Goal: Book appointment/travel/reservation

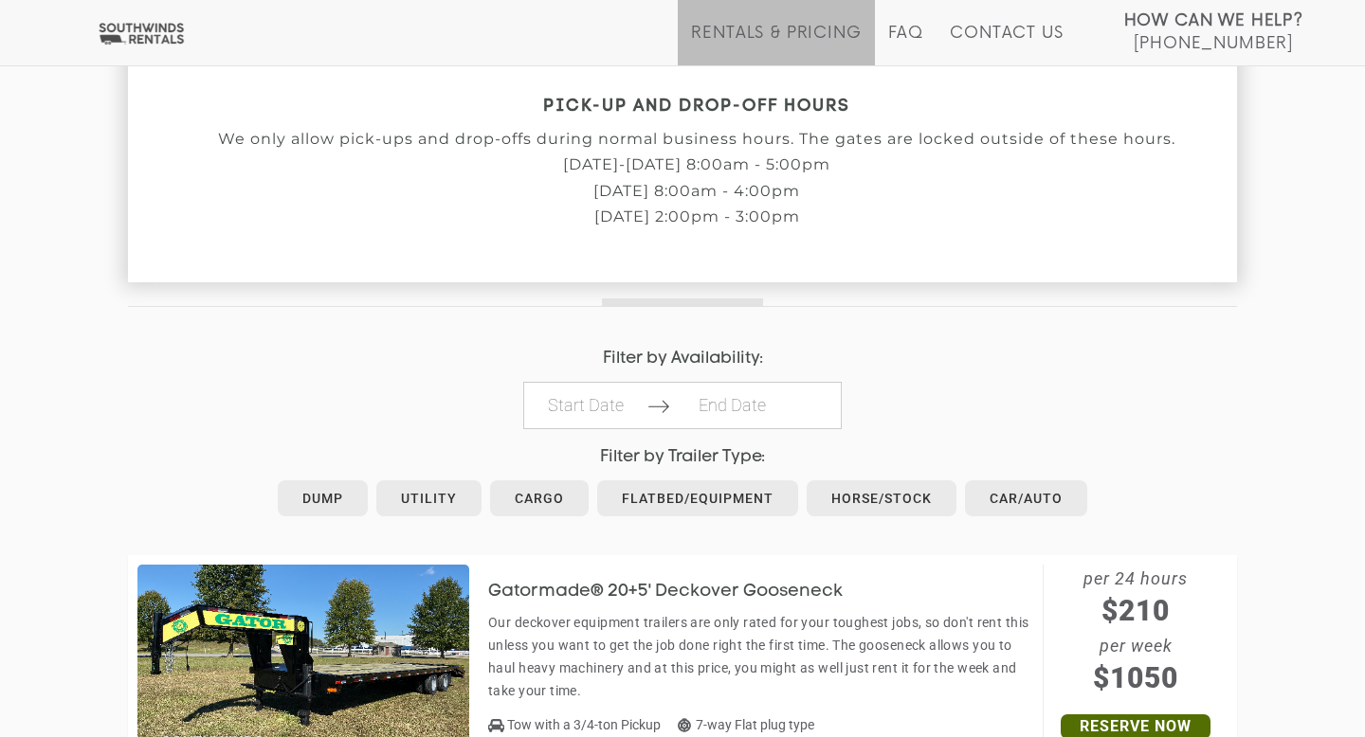
scroll to position [667, 0]
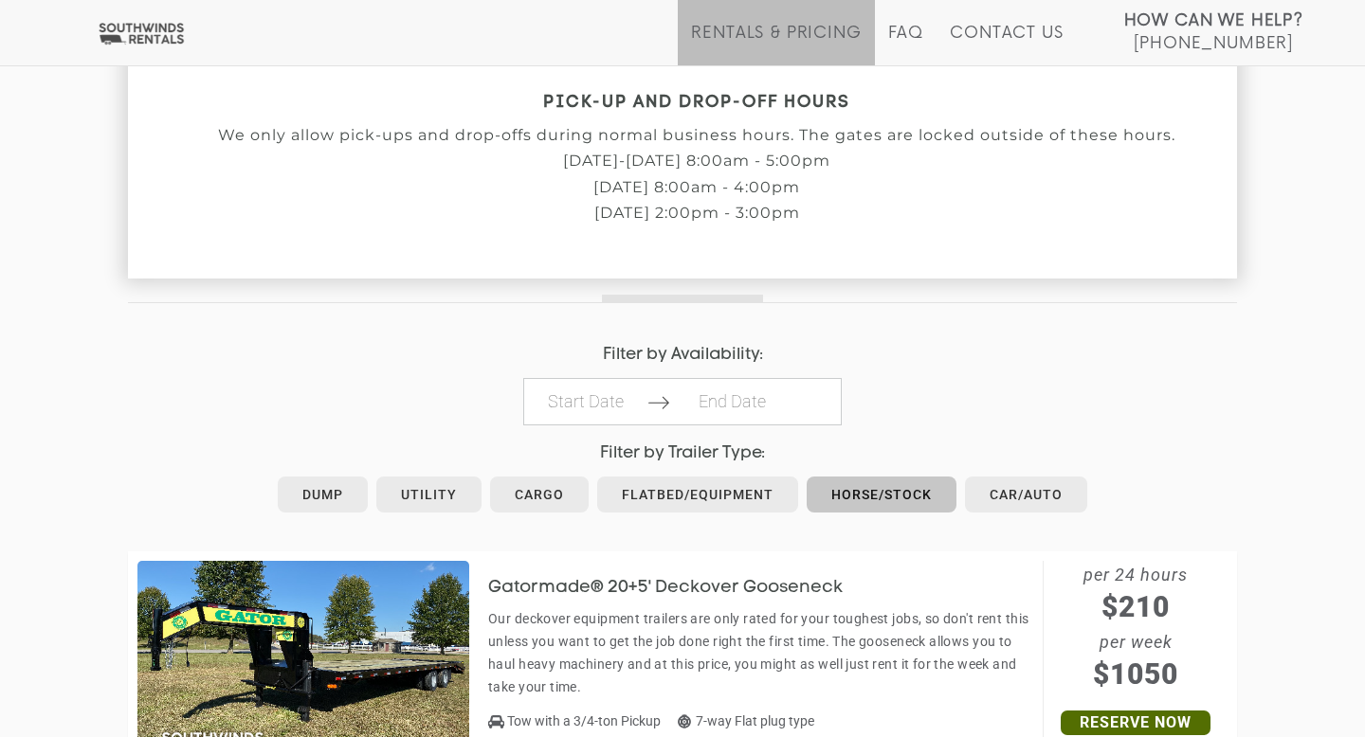
click at [894, 501] on link "Horse/Stock" at bounding box center [882, 495] width 150 height 36
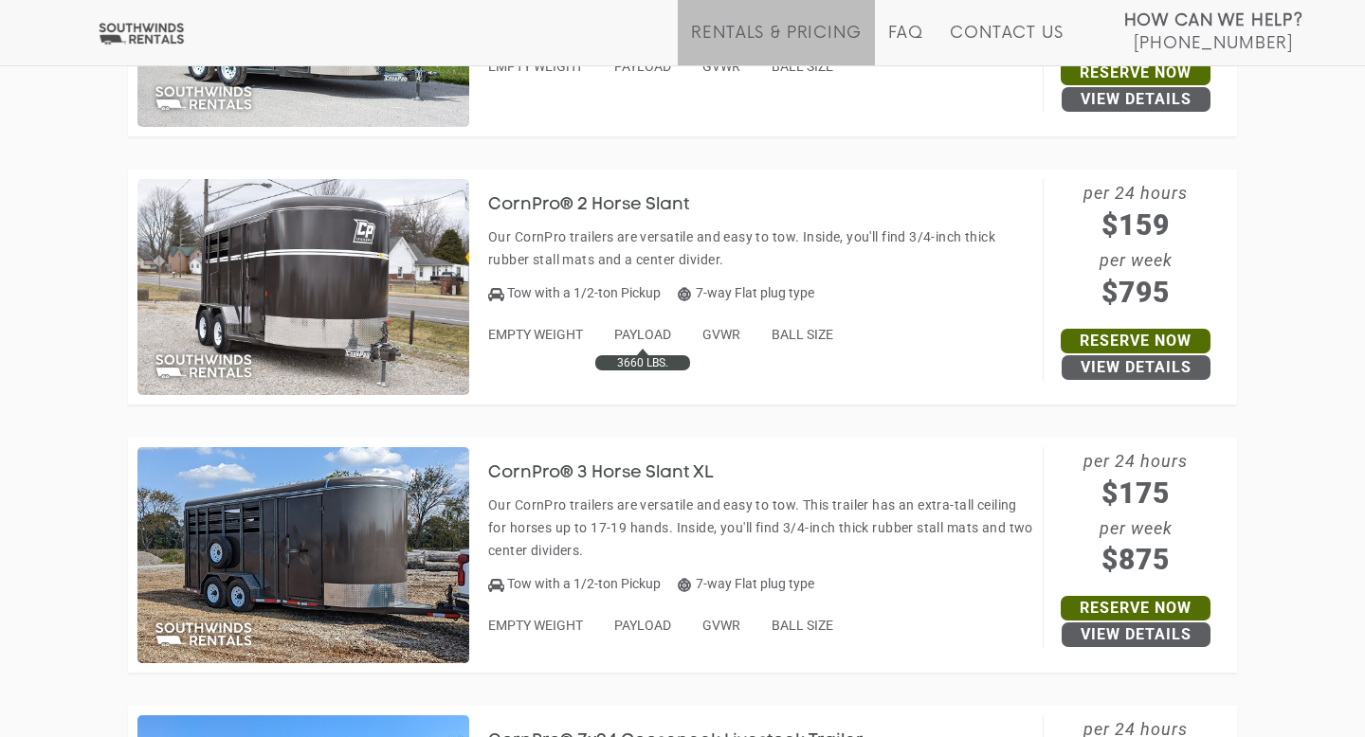
scroll to position [1342, 0]
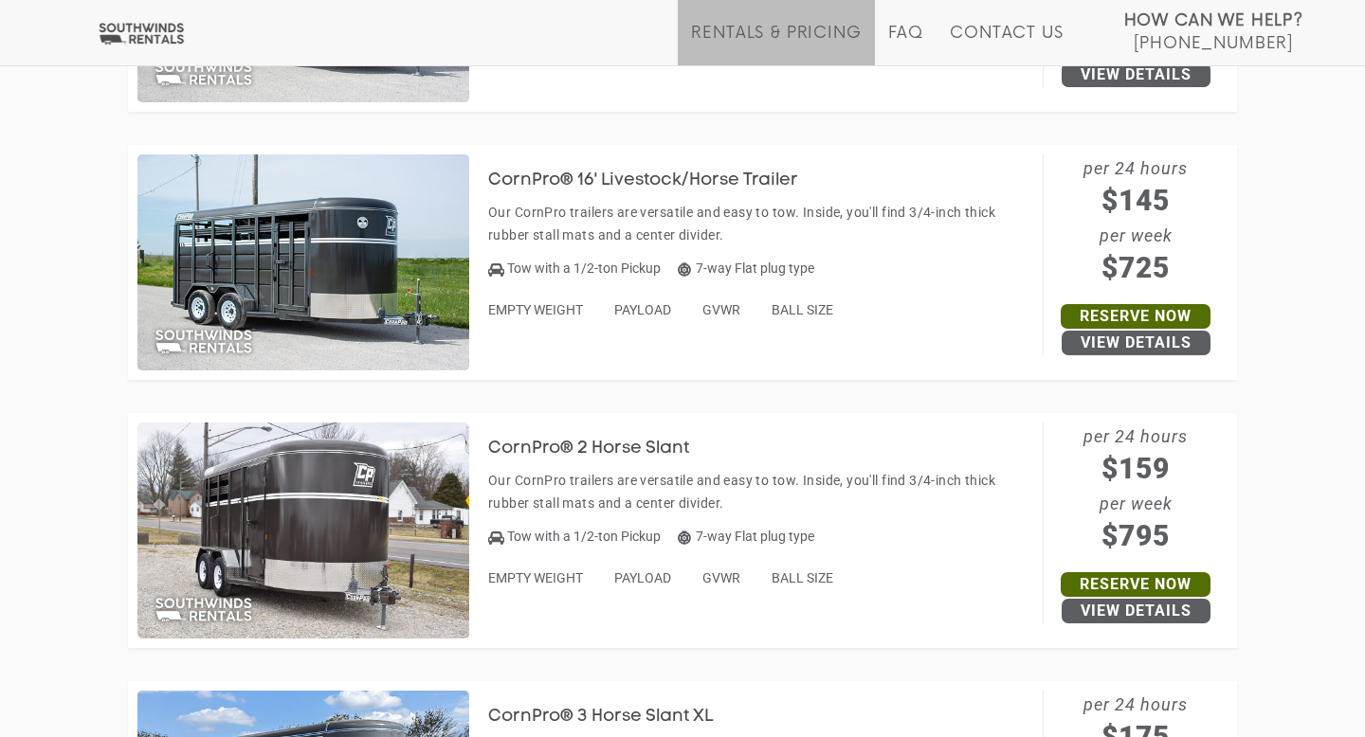
click at [666, 443] on h3 "CornPro® 2 Horse Slant" at bounding box center [602, 449] width 229 height 19
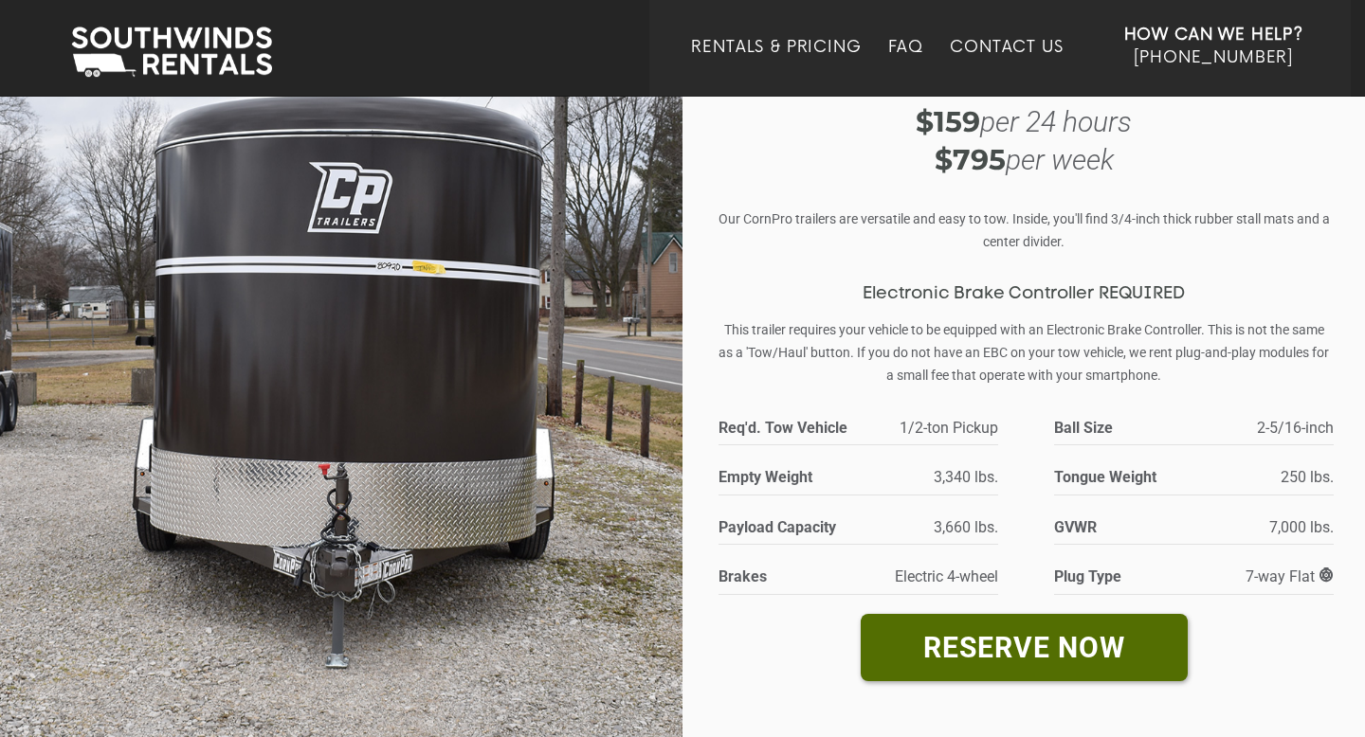
scroll to position [105, 0]
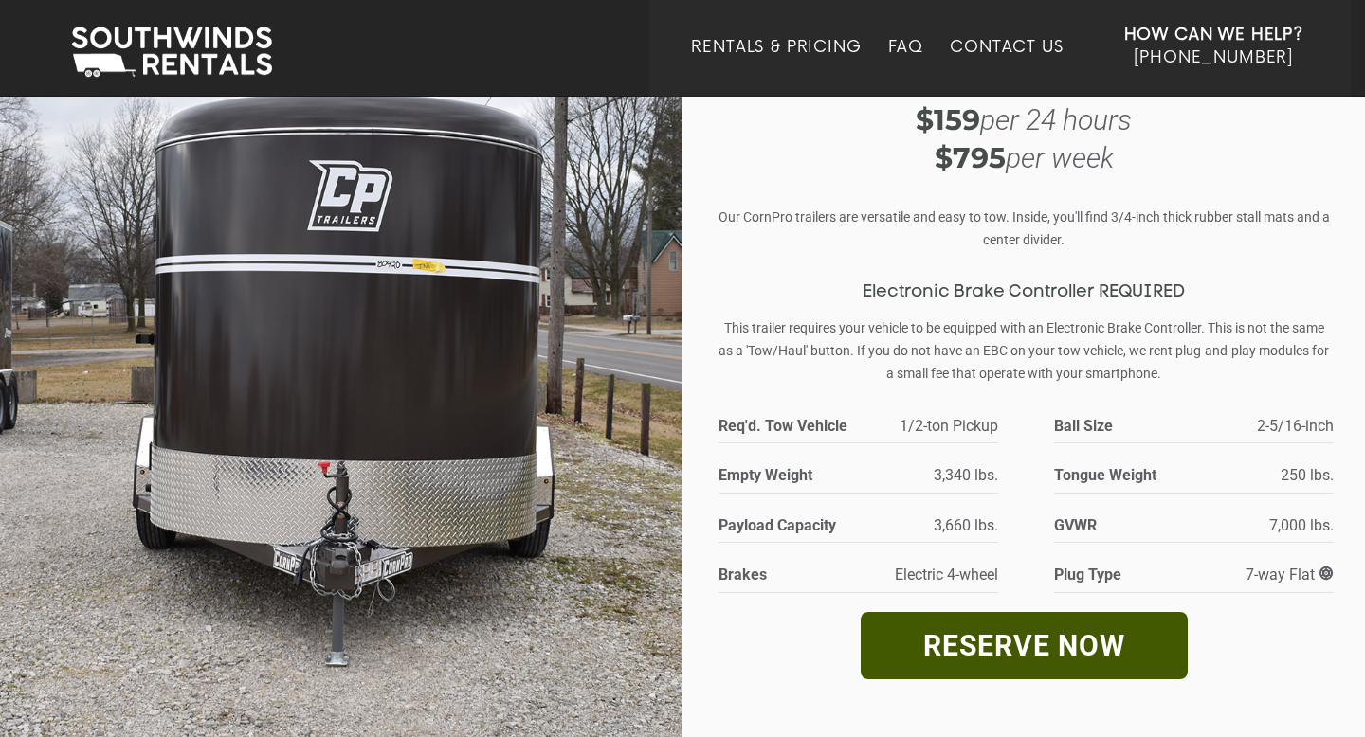
click at [1013, 642] on link "RESERVE NOW" at bounding box center [1024, 645] width 327 height 67
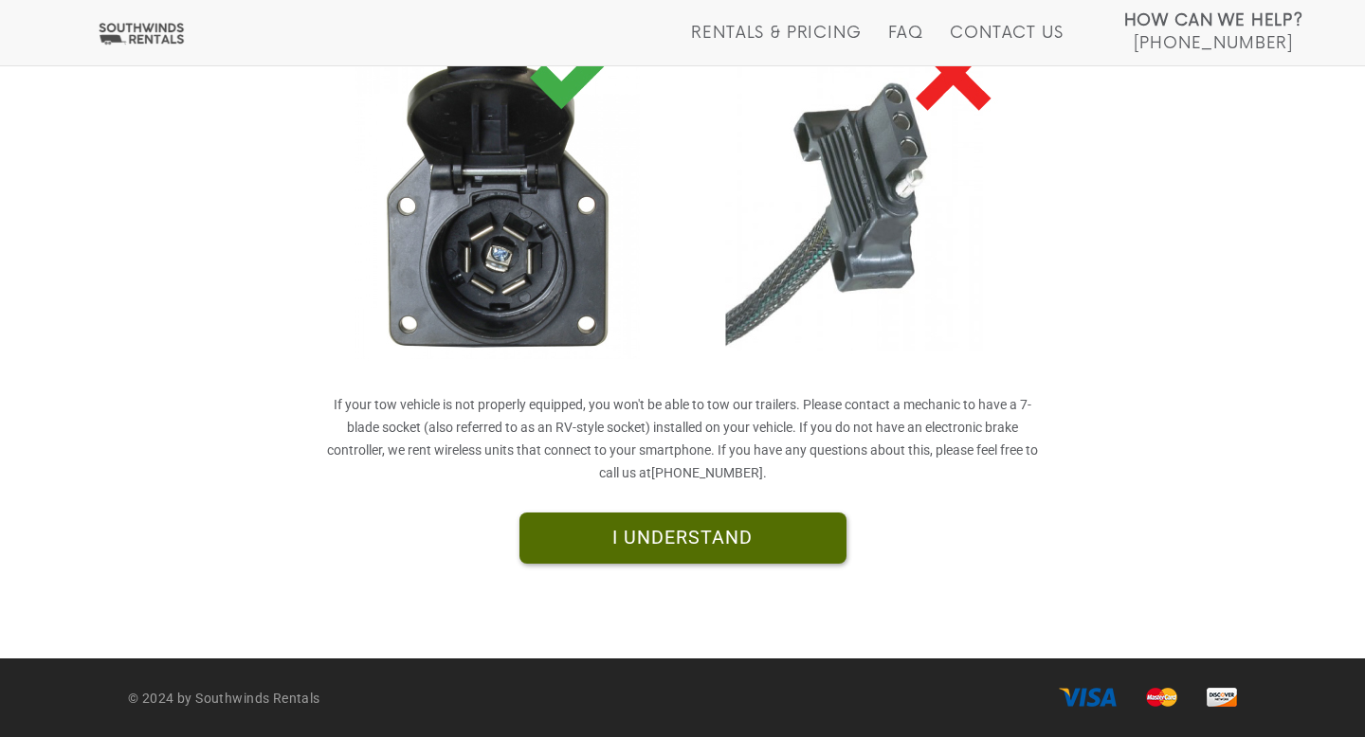
scroll to position [474, 0]
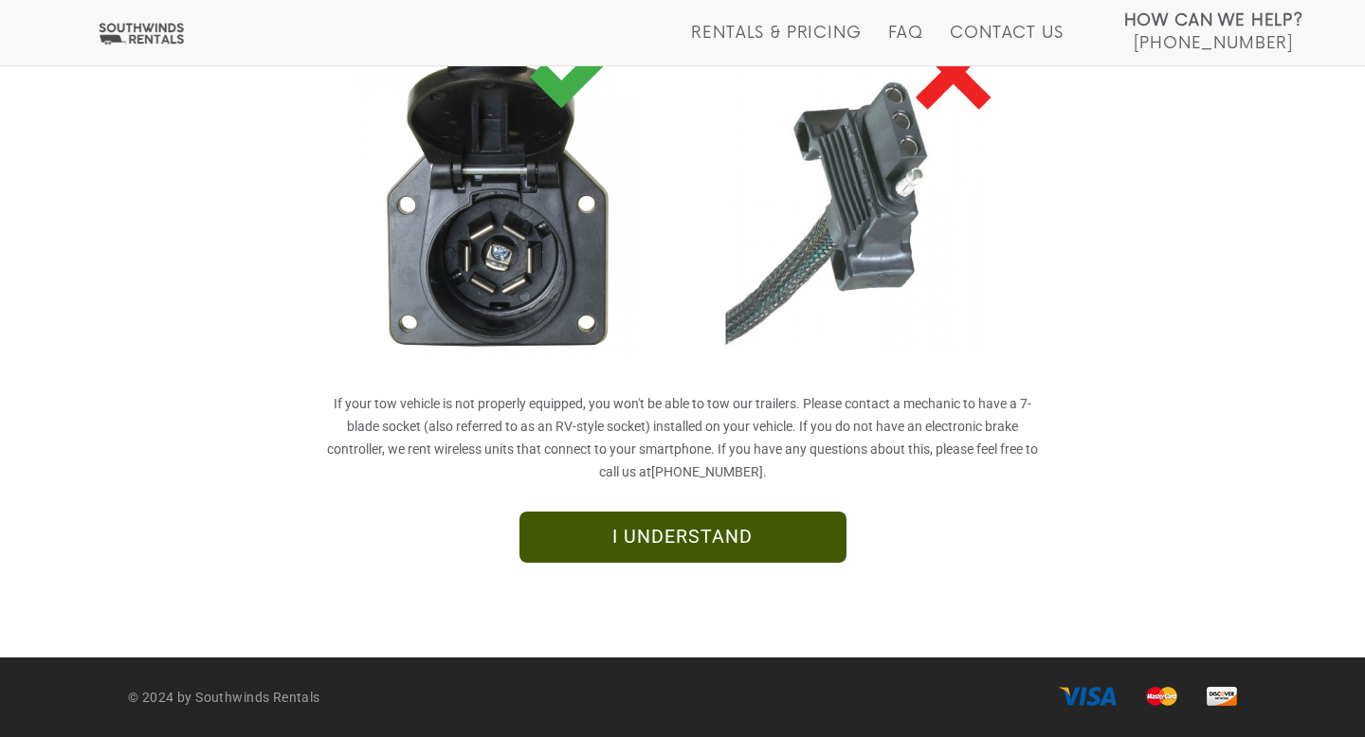
click at [732, 541] on link "I UNDERSTAND" at bounding box center [682, 537] width 327 height 51
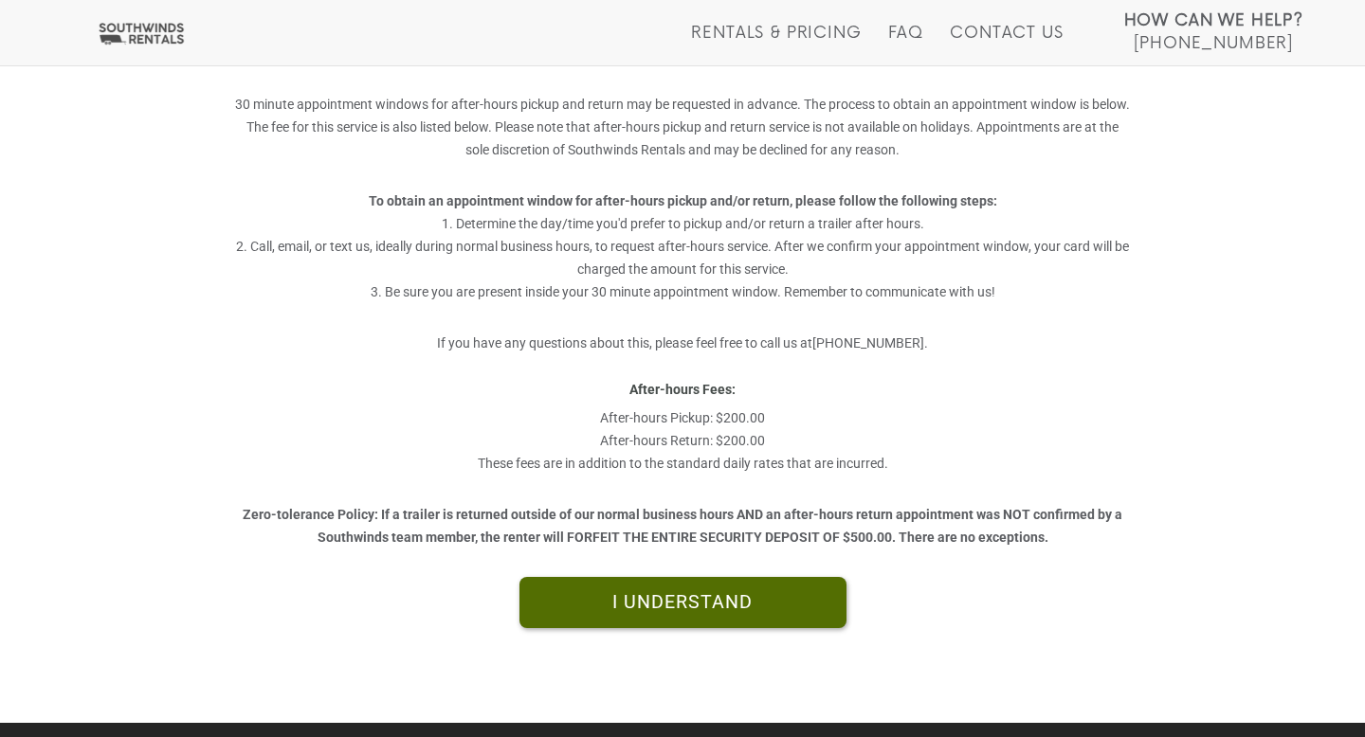
scroll to position [427, 0]
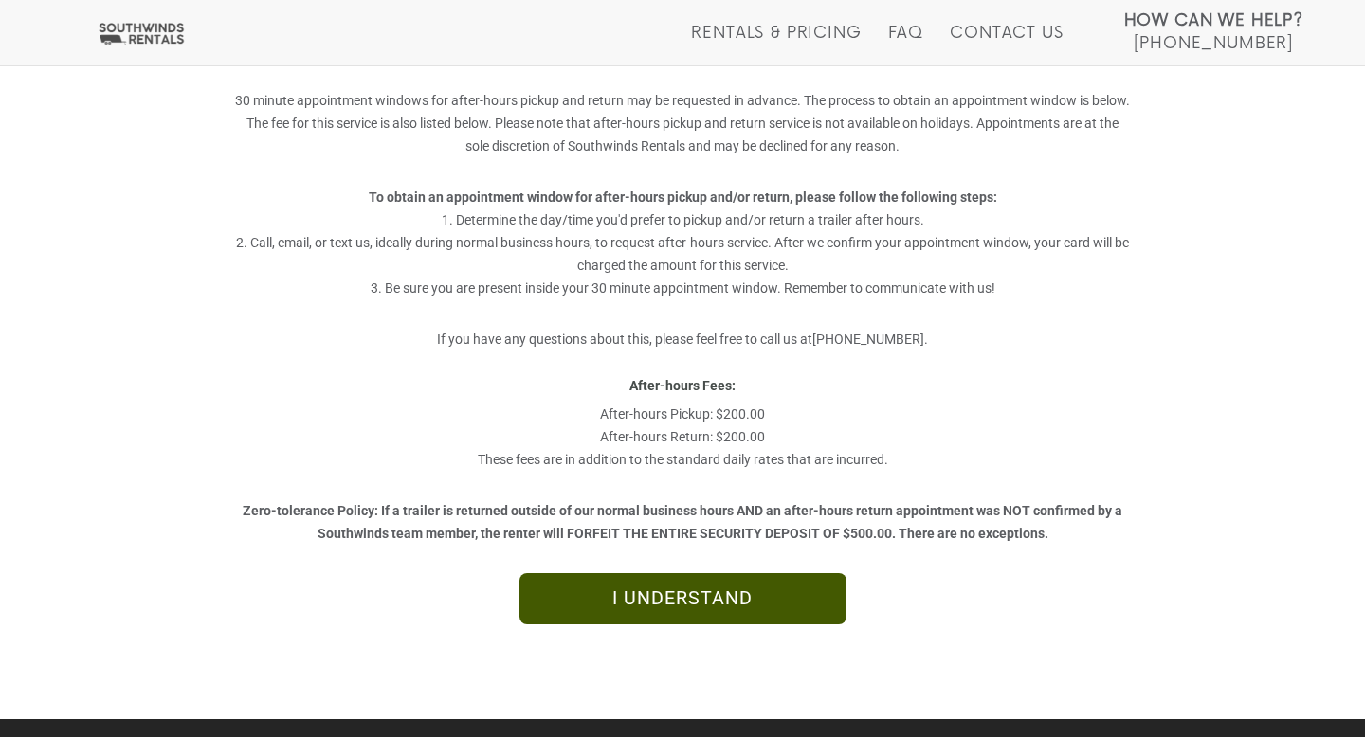
click at [680, 605] on link "I UNDERSTAND" at bounding box center [682, 598] width 327 height 51
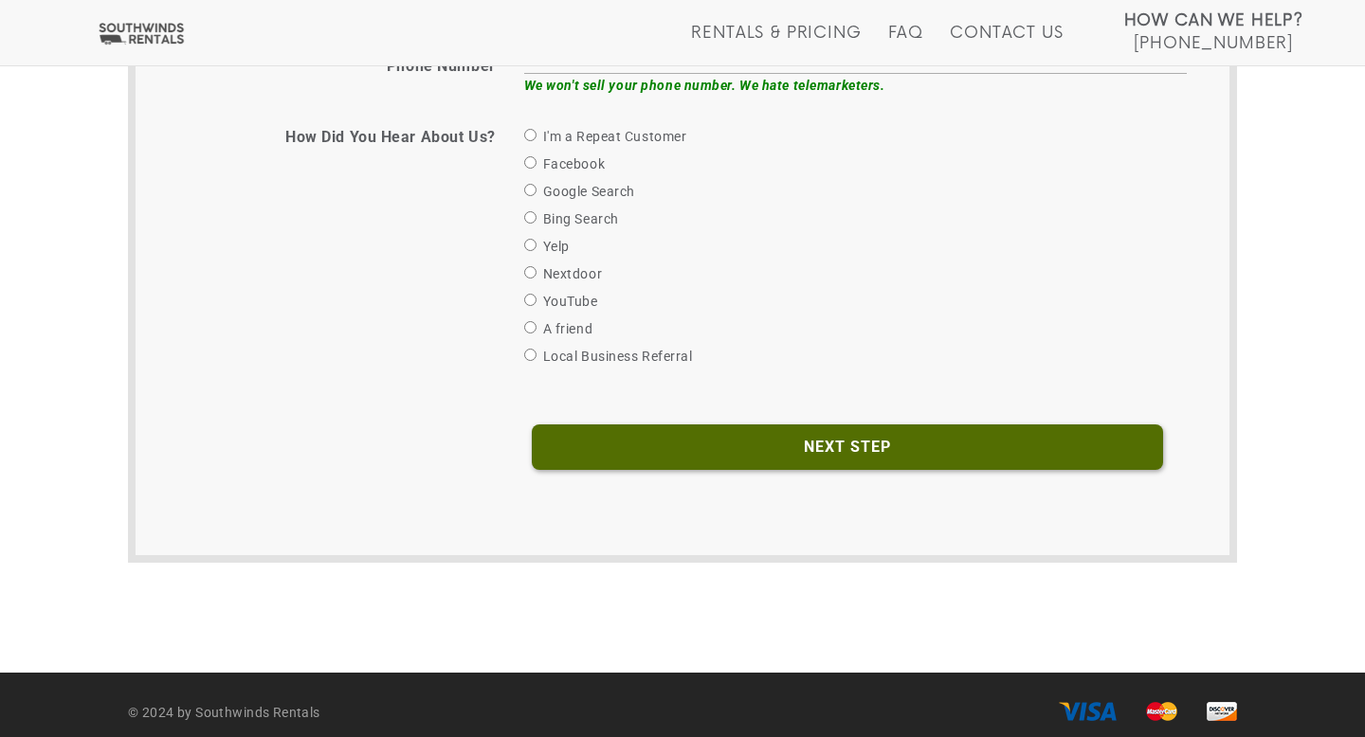
scroll to position [1027, 0]
